Goal: Task Accomplishment & Management: Manage account settings

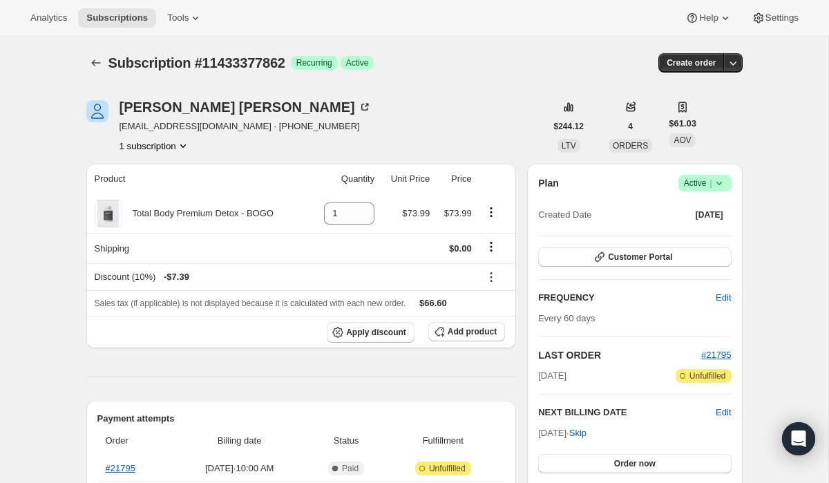
click at [722, 184] on icon at bounding box center [719, 183] width 14 height 14
click at [704, 233] on span "Cancel subscription" at bounding box center [701, 234] width 78 height 10
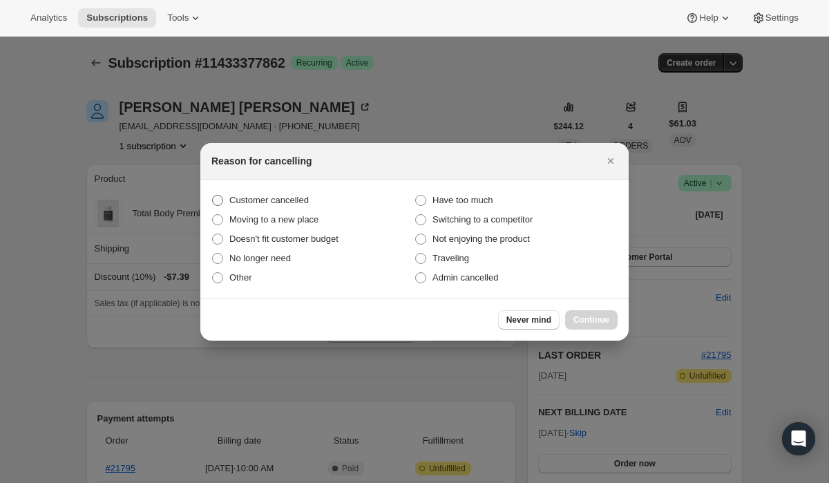
click at [296, 200] on span "Customer cancelled" at bounding box center [268, 200] width 79 height 10
click at [213, 195] on input "Customer cancelled" at bounding box center [212, 195] width 1 height 1
radio input "true"
click at [583, 319] on span "Continue" at bounding box center [591, 319] width 36 height 11
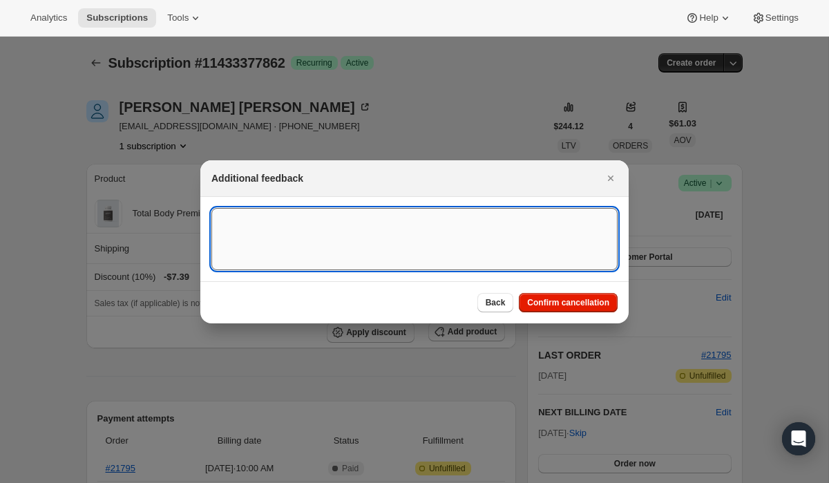
click at [435, 237] on textarea ":r22:" at bounding box center [414, 239] width 406 height 62
paste textarea "15329"
type textarea "Customer Cancelled, Ticket # 15329"
click at [557, 305] on span "Confirm cancellation" at bounding box center [568, 302] width 82 height 11
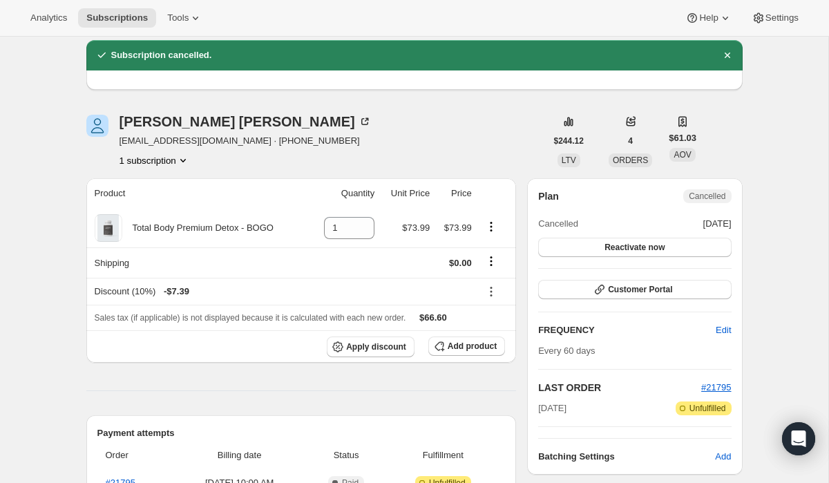
scroll to position [50, 0]
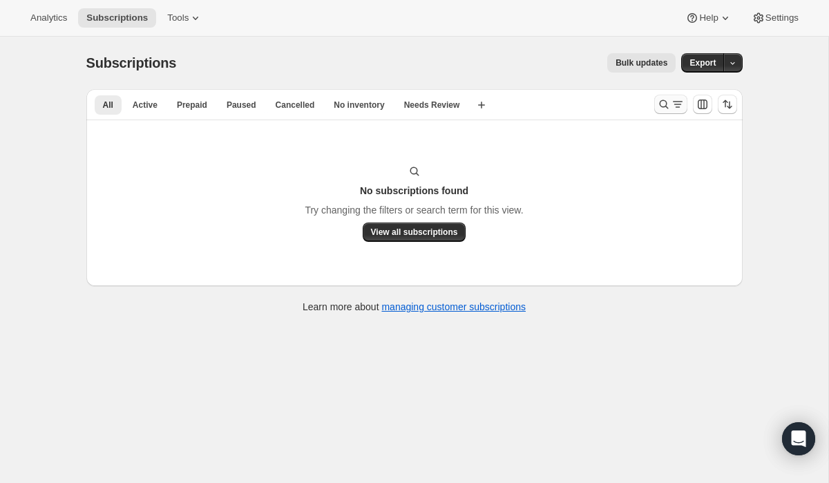
click at [662, 106] on icon "Search and filter results" at bounding box center [664, 104] width 14 height 14
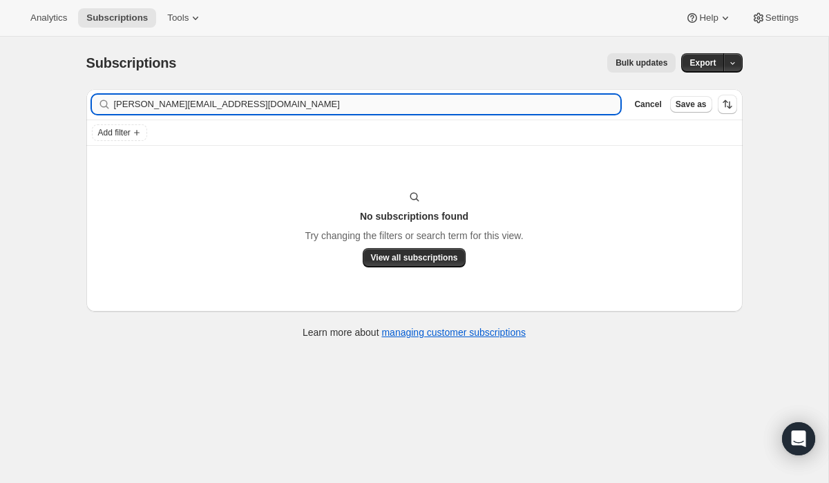
click at [525, 105] on input "cynthia.halverson555@proton.me" at bounding box center [367, 104] width 507 height 19
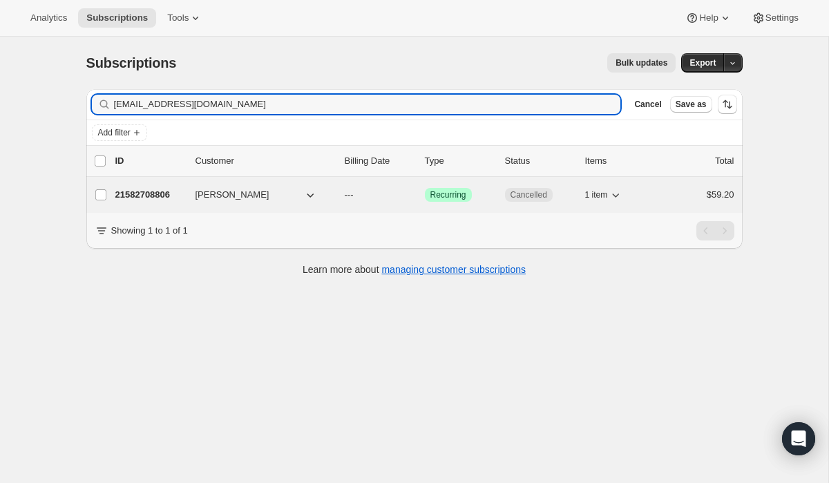
type input "sandydbauman@gmail.com"
click at [235, 195] on span "[PERSON_NAME]" at bounding box center [232, 195] width 74 height 14
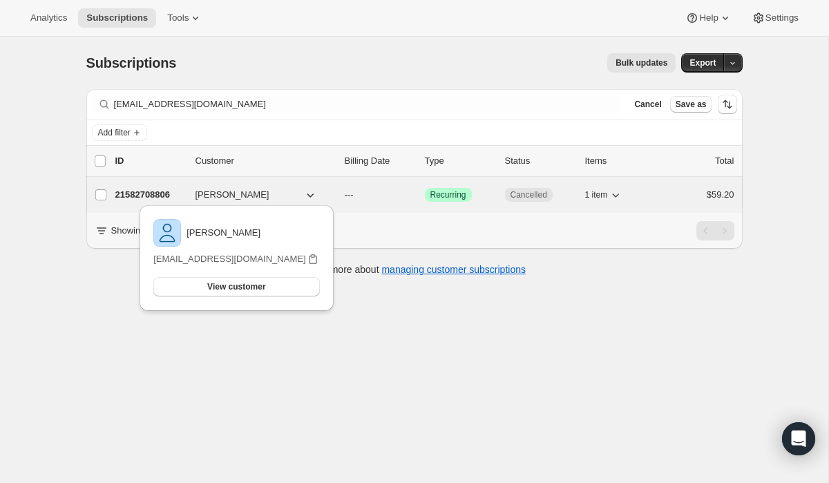
click at [170, 196] on p "21582708806" at bounding box center [149, 195] width 69 height 14
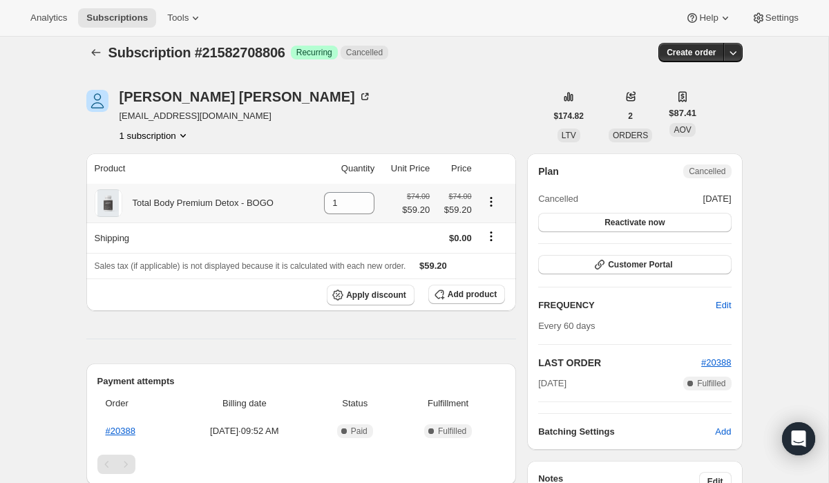
scroll to position [8, 0]
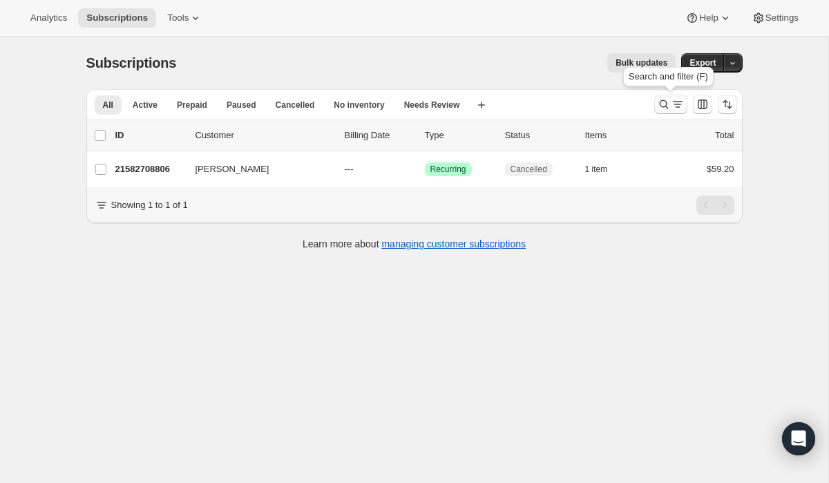
click at [666, 105] on icon "Search and filter results" at bounding box center [664, 104] width 14 height 14
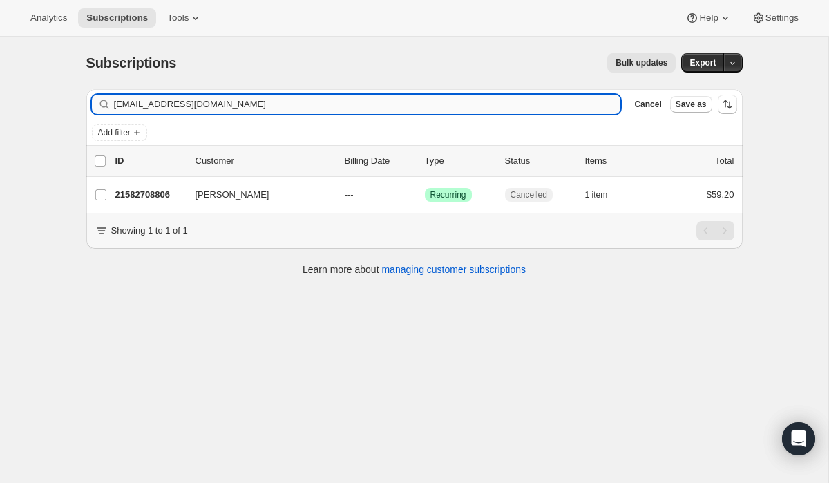
click at [466, 102] on input "sandydbauman@gmail.com" at bounding box center [367, 104] width 507 height 19
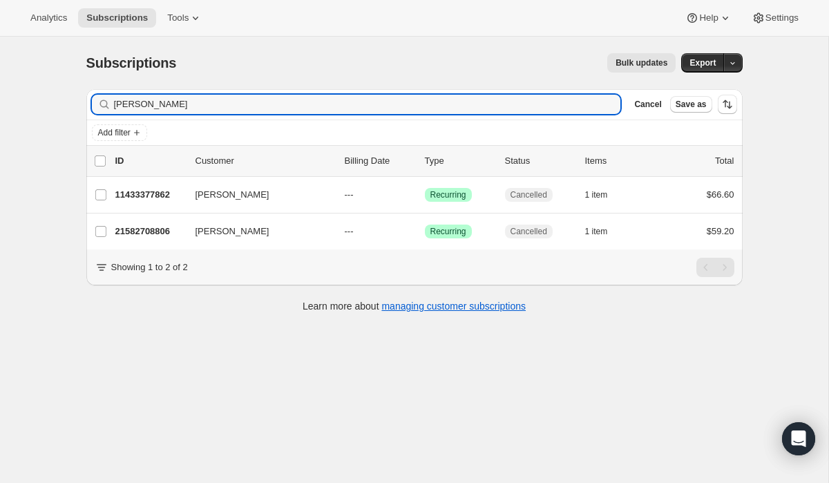
type input "[PERSON_NAME]"
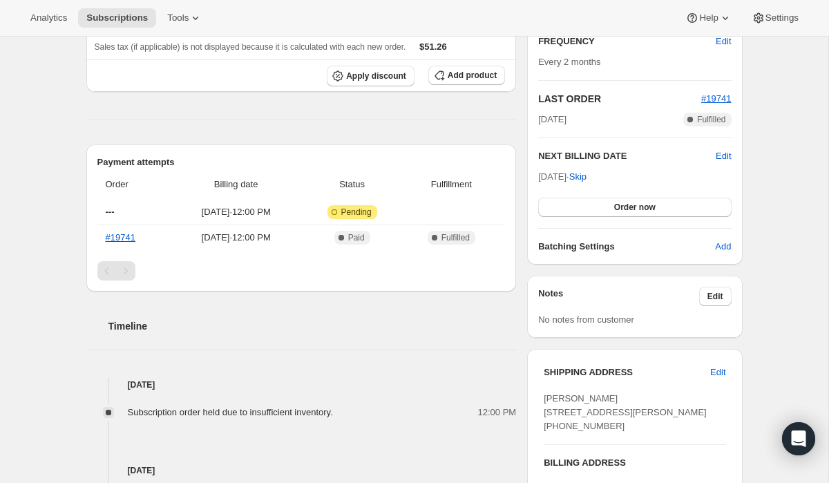
scroll to position [257, 0]
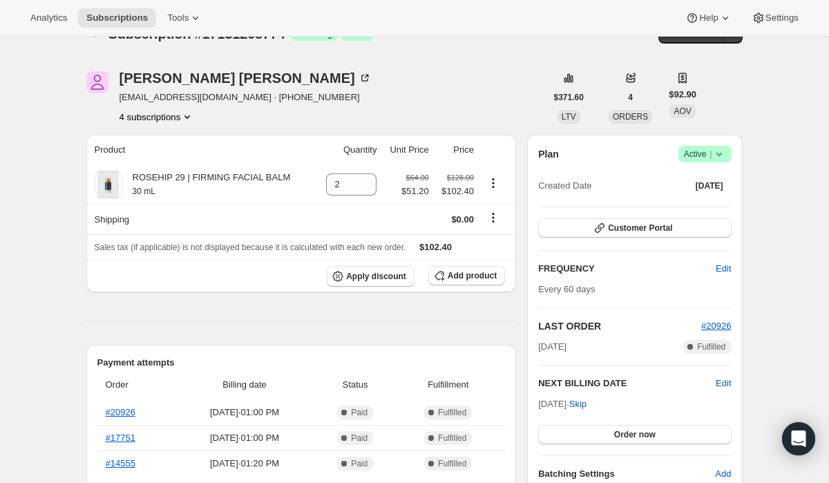
scroll to position [39, 0]
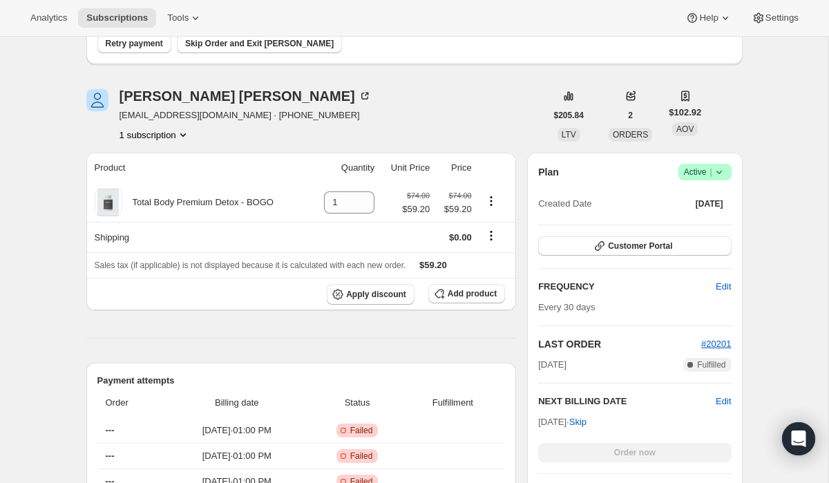
scroll to position [138, 0]
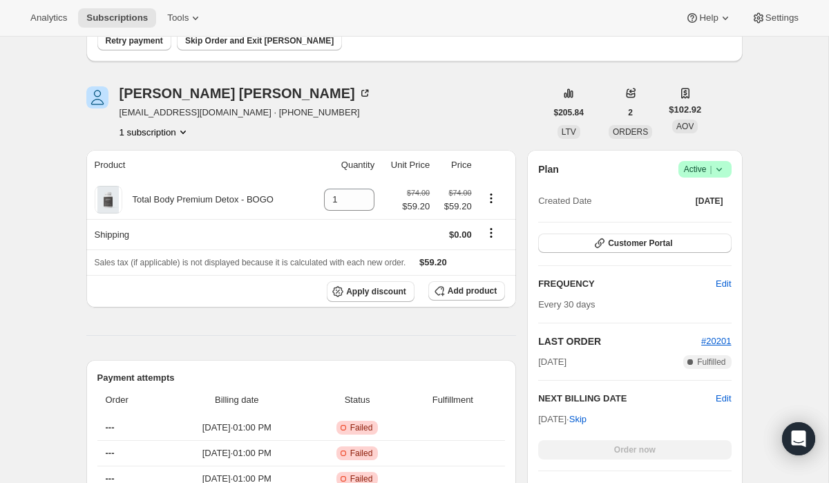
click at [721, 169] on icon at bounding box center [719, 169] width 14 height 14
click at [701, 223] on span "Cancel subscription" at bounding box center [701, 220] width 78 height 10
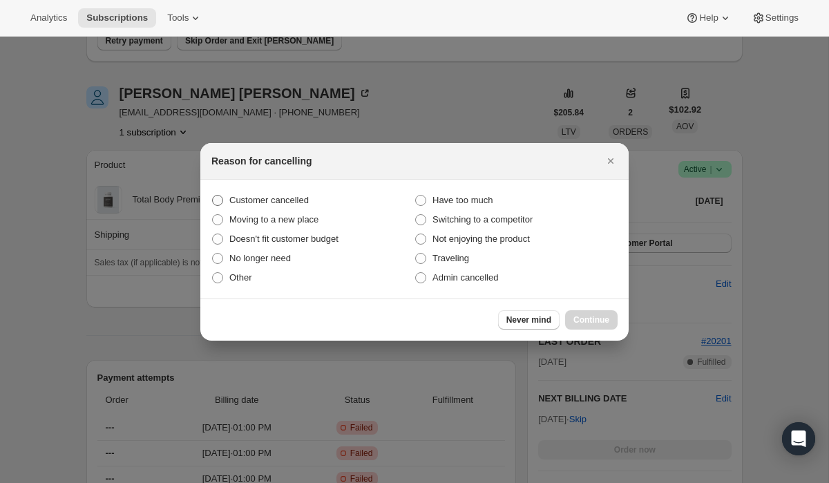
click at [300, 198] on span "Customer cancelled" at bounding box center [268, 200] width 79 height 10
click at [213, 195] on input "Customer cancelled" at bounding box center [212, 195] width 1 height 1
radio input "true"
click at [595, 325] on button "Continue" at bounding box center [591, 319] width 52 height 19
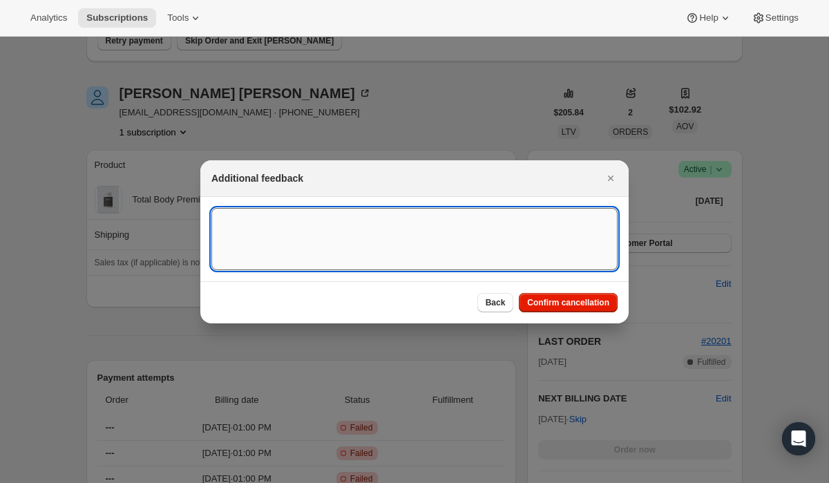
click at [452, 250] on textarea ":r2k:" at bounding box center [414, 239] width 406 height 62
type textarea "C"
paste textarea "15339"
type textarea "Customer Cancelled, Ticket # 15339"
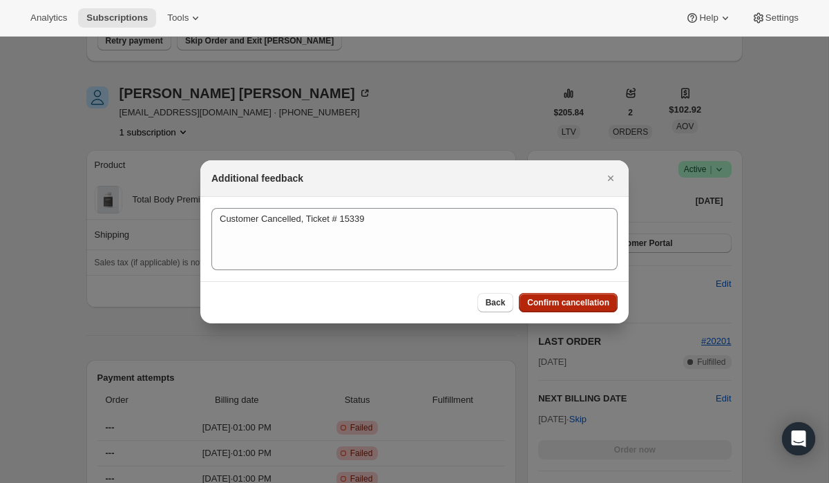
click at [584, 303] on span "Confirm cancellation" at bounding box center [568, 302] width 82 height 11
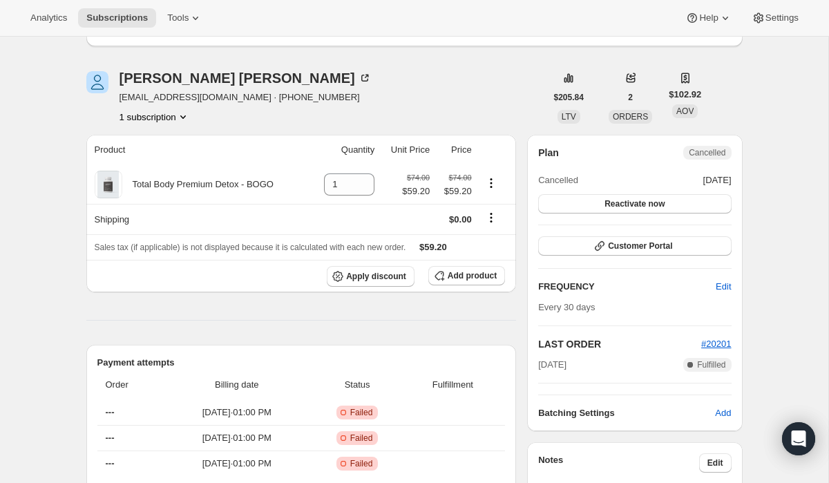
scroll to position [220, 0]
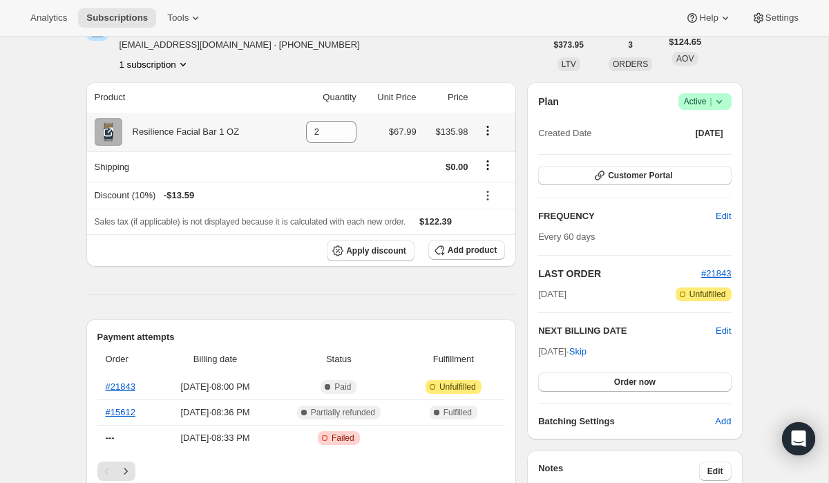
scroll to position [90, 0]
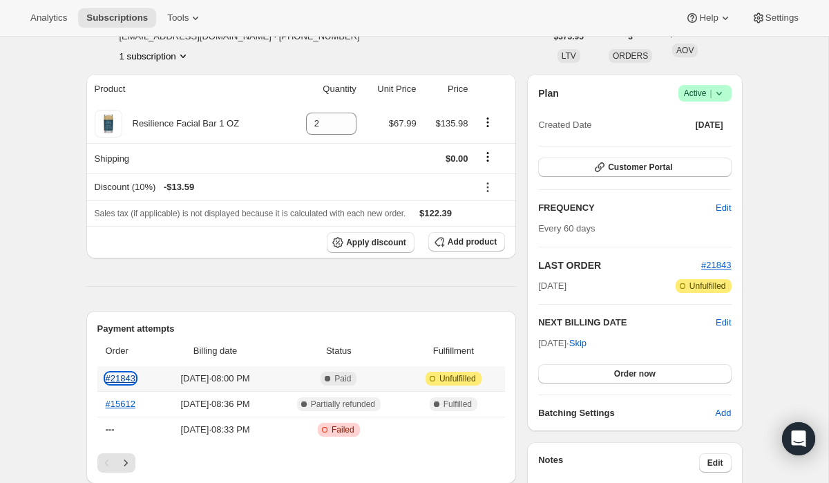
click at [125, 378] on link "#21843" at bounding box center [121, 378] width 30 height 10
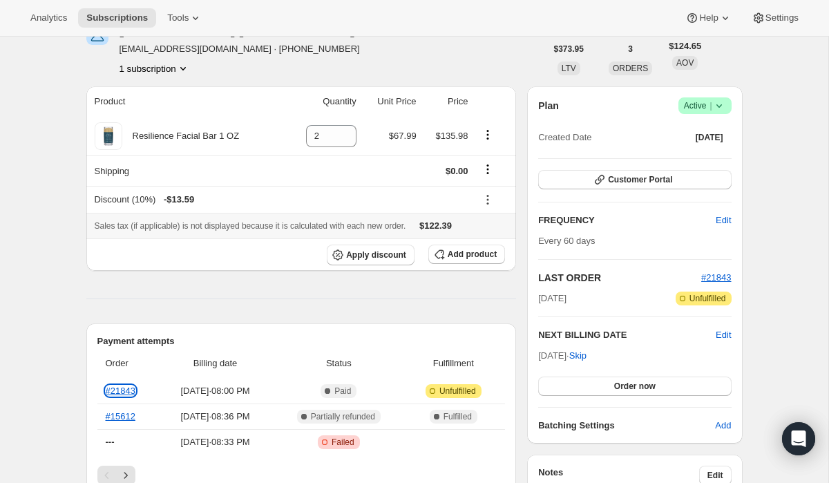
scroll to position [76, 0]
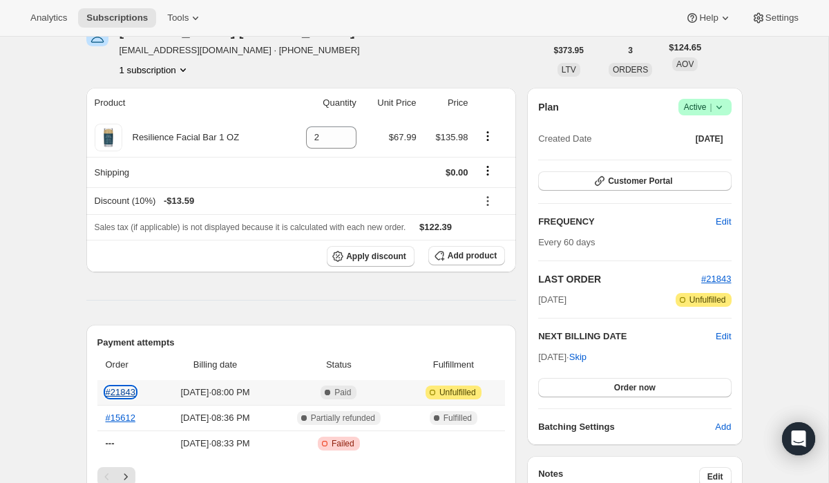
click at [129, 392] on link "#21843" at bounding box center [121, 392] width 30 height 10
